Goal: Transaction & Acquisition: Purchase product/service

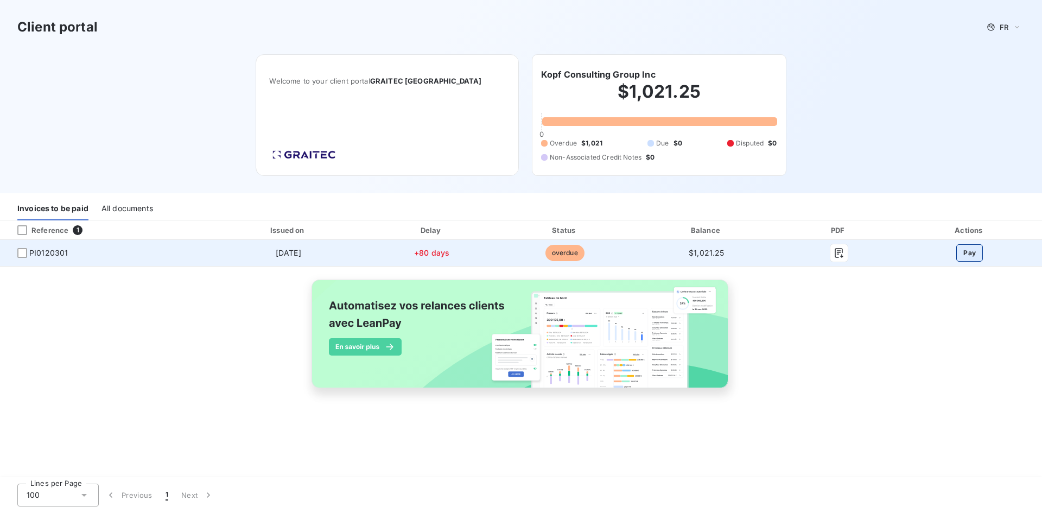
click at [970, 252] on button "Pay" at bounding box center [969, 252] width 27 height 17
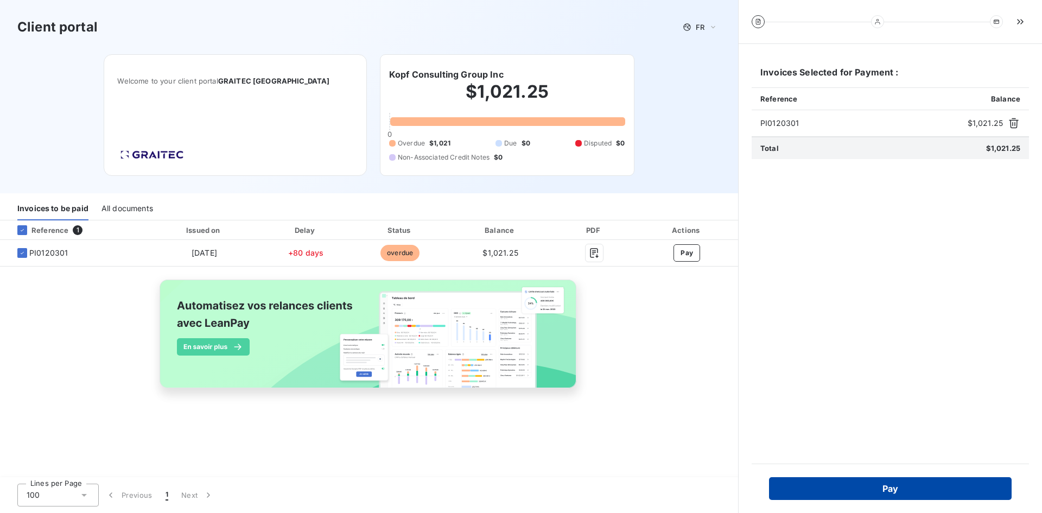
click at [884, 485] on button "Pay" at bounding box center [890, 488] width 242 height 23
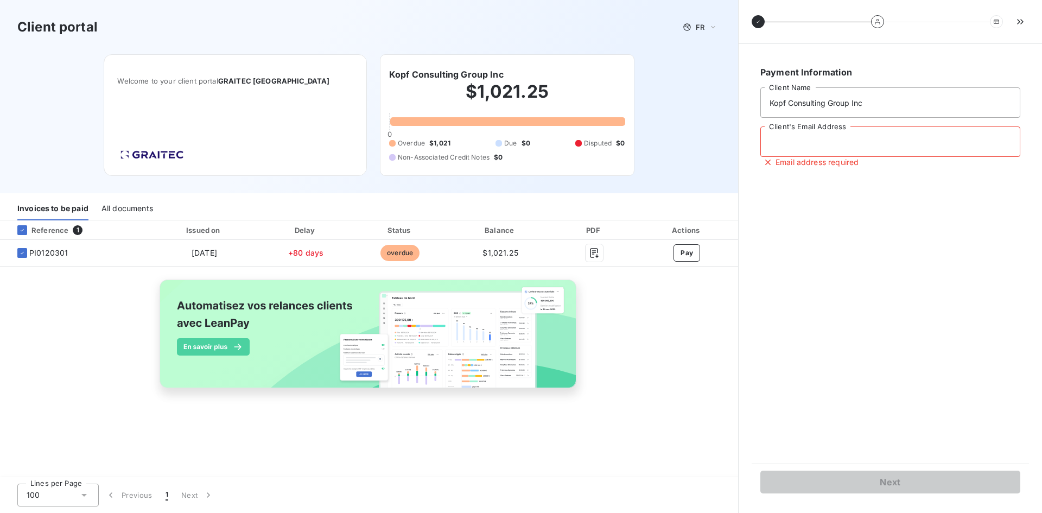
click at [800, 146] on input "Client's Email Address" at bounding box center [890, 141] width 260 height 30
type input "[EMAIL_ADDRESS][DOMAIN_NAME]"
type input "[PERSON_NAME]"
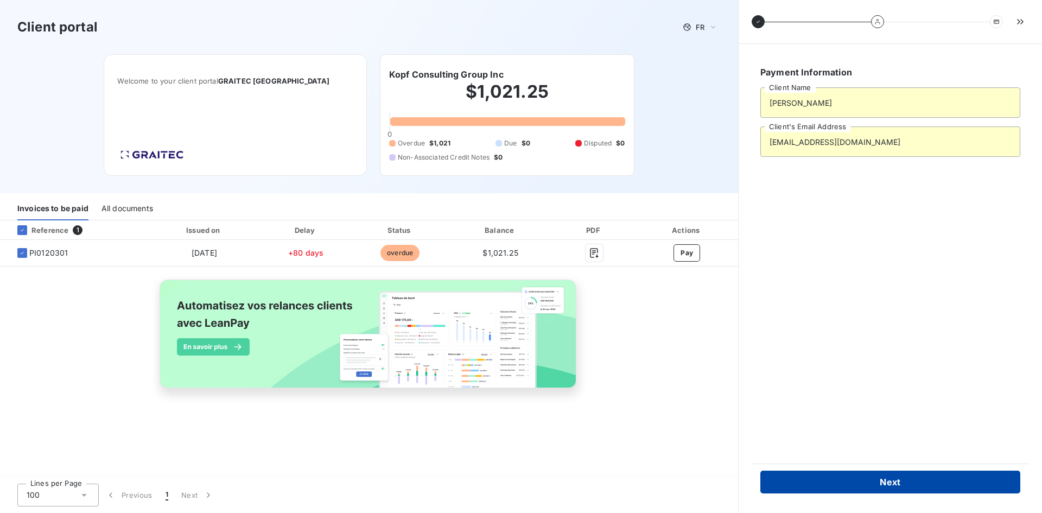
click at [903, 483] on button "Next" at bounding box center [890, 481] width 260 height 23
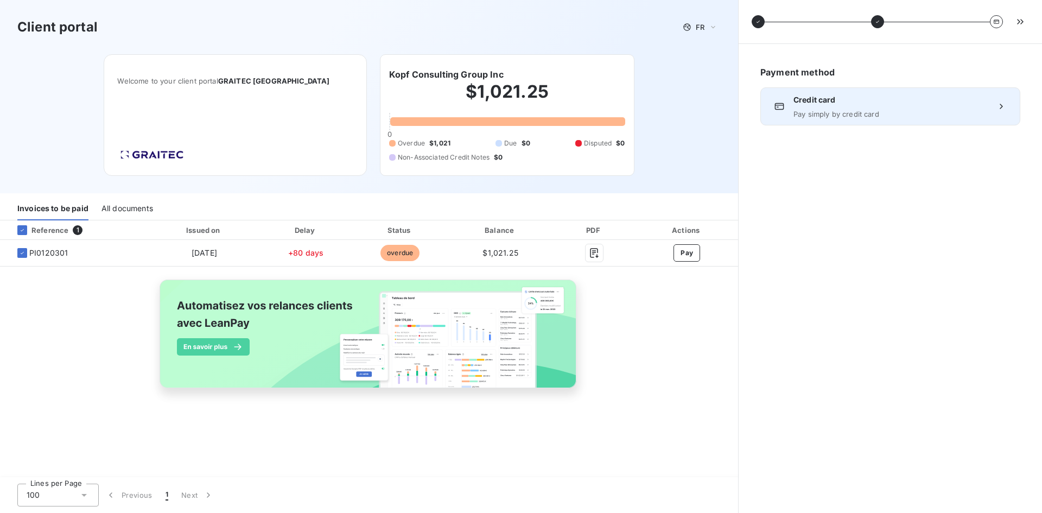
click at [829, 120] on div "Credit card Pay simply by credit card" at bounding box center [890, 106] width 260 height 38
